Goal: Information Seeking & Learning: Learn about a topic

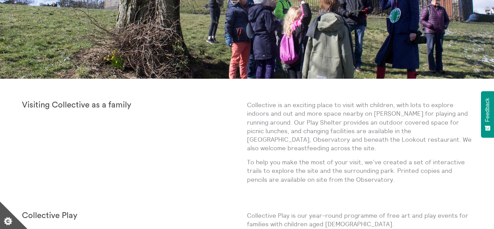
scroll to position [184, 0]
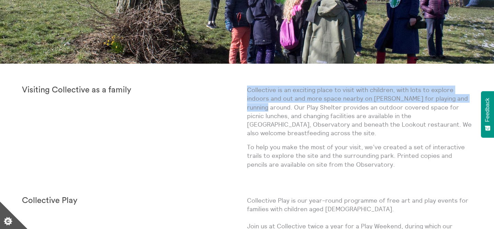
drag, startPoint x: 246, startPoint y: 90, endPoint x: 251, endPoint y: 105, distance: 16.2
click at [251, 105] on div "Visiting Collective as a family Collective is an exciting place to visit with c…" at bounding box center [247, 130] width 450 height 89
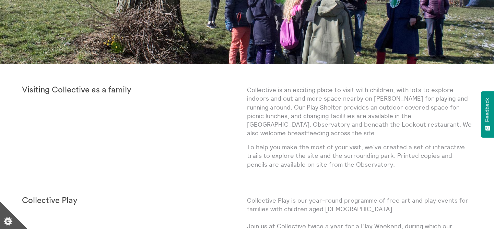
click at [271, 128] on p "Collective is an exciting place to visit with children, with lots to explore in…" at bounding box center [359, 112] width 225 height 52
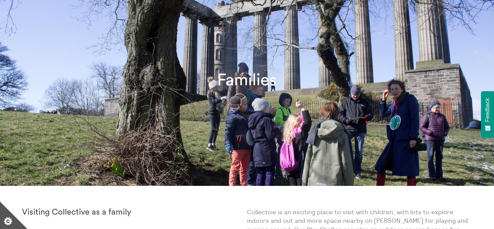
scroll to position [0, 0]
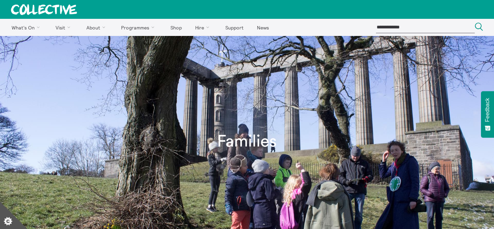
click at [44, 8] on icon at bounding box center [44, 9] width 66 height 11
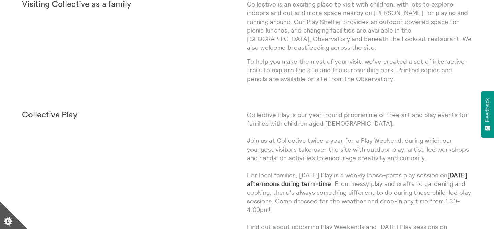
scroll to position [282, 0]
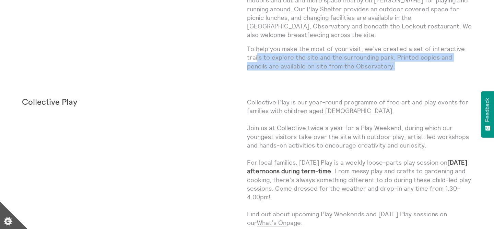
drag, startPoint x: 380, startPoint y: 68, endPoint x: 258, endPoint y: 54, distance: 123.6
click at [258, 54] on p "To help you make the most of your visit, we’ve created a set of interactive tra…" at bounding box center [359, 58] width 225 height 26
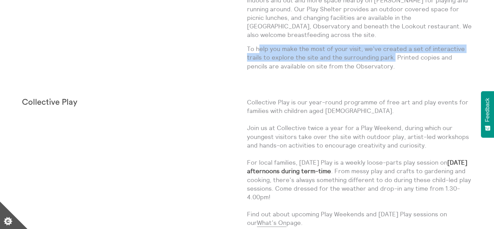
drag, startPoint x: 392, startPoint y: 59, endPoint x: 265, endPoint y: 50, distance: 127.6
click at [260, 50] on p "To help you make the most of your visit, we’ve created a set of interactive tra…" at bounding box center [359, 58] width 225 height 26
click at [331, 61] on p "To help you make the most of your visit, we’ve created a set of interactive tra…" at bounding box center [359, 58] width 225 height 26
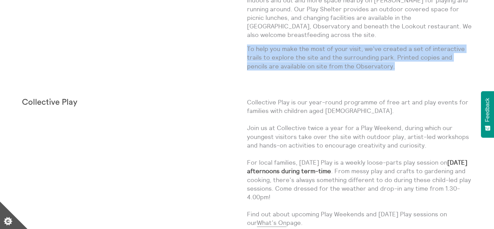
drag, startPoint x: 379, startPoint y: 67, endPoint x: 246, endPoint y: 52, distance: 133.6
click at [247, 52] on div "Visiting Collective as a family Collective is an exciting place to visit with c…" at bounding box center [247, 31] width 450 height 89
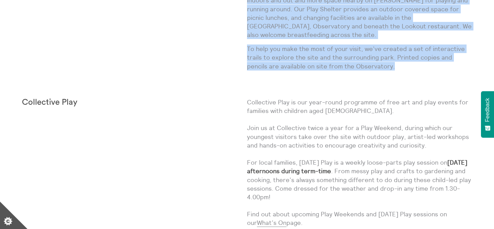
click at [246, 52] on div "Visiting Collective as a family" at bounding box center [134, 31] width 225 height 89
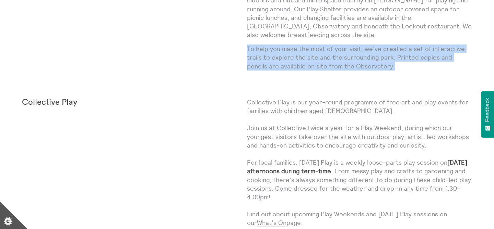
drag, startPoint x: 247, startPoint y: 49, endPoint x: 380, endPoint y: 63, distance: 133.5
click at [380, 63] on p "To help you make the most of your visit, we’ve created a set of interactive tra…" at bounding box center [359, 58] width 225 height 26
copy p "To help you make the most of your visit, we’ve created a set of interactive tra…"
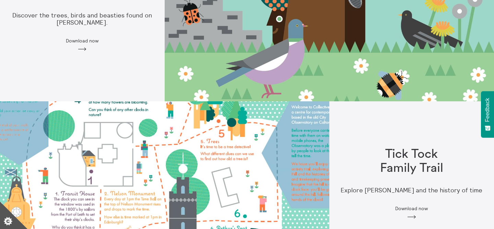
scroll to position [651, 0]
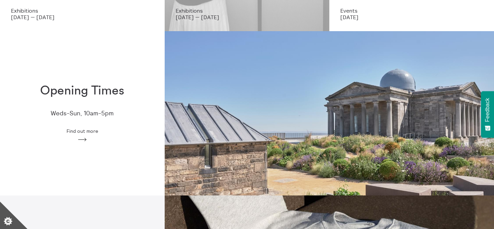
scroll to position [168, 0]
